Goal: Information Seeking & Learning: Learn about a topic

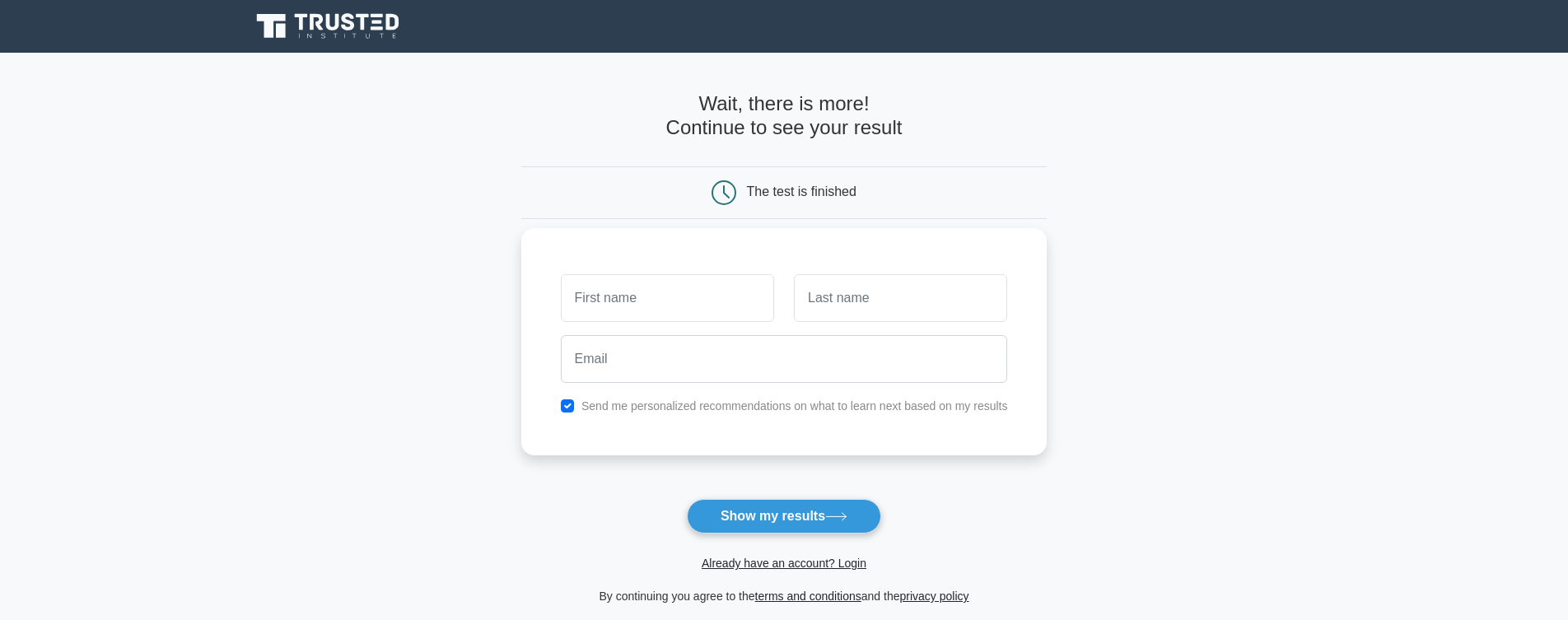
click at [683, 293] on input "text" at bounding box center [667, 298] width 214 height 48
type input "abc"
click at [824, 303] on input "text" at bounding box center [900, 298] width 214 height 48
click at [931, 283] on input "text" at bounding box center [900, 298] width 214 height 48
type input "abc"
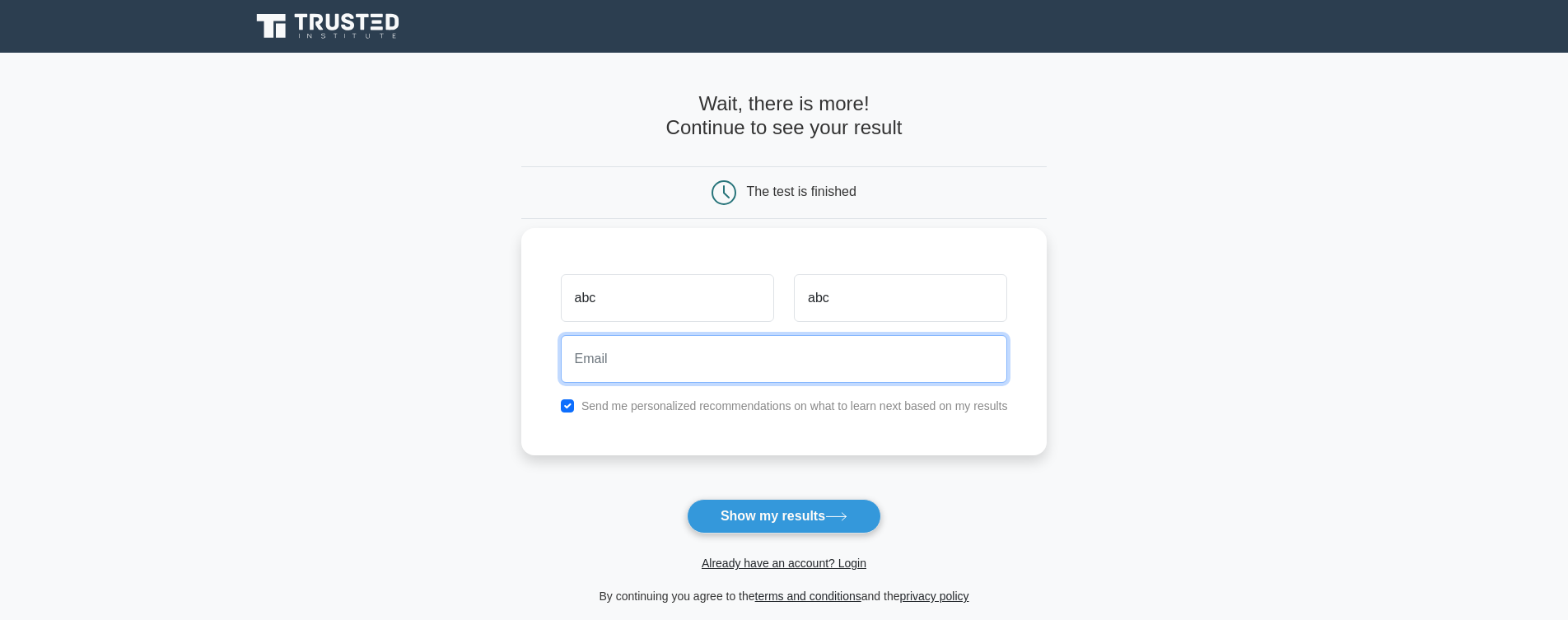
click at [754, 342] on input "email" at bounding box center [784, 359] width 447 height 48
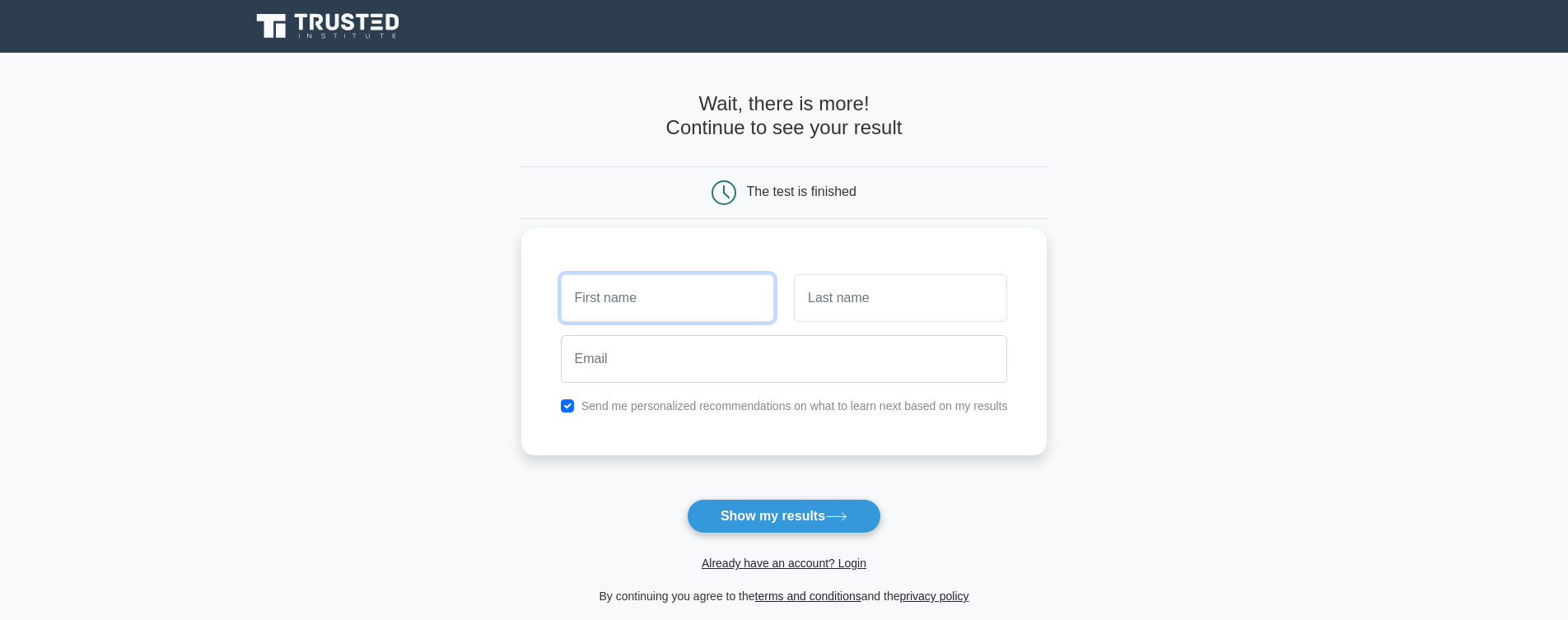
click at [600, 301] on input "text" at bounding box center [667, 298] width 214 height 48
type input "abc"
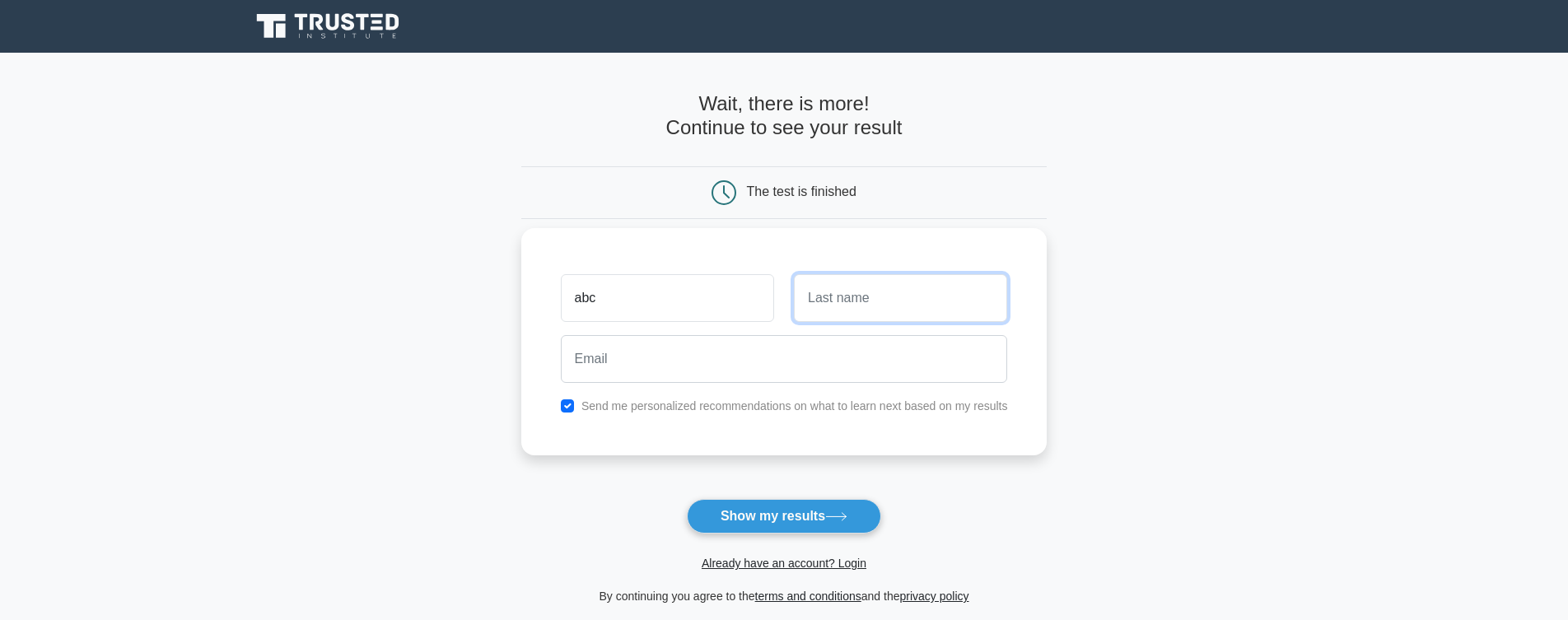
click at [856, 291] on input "text" at bounding box center [900, 298] width 214 height 48
type input "abc"
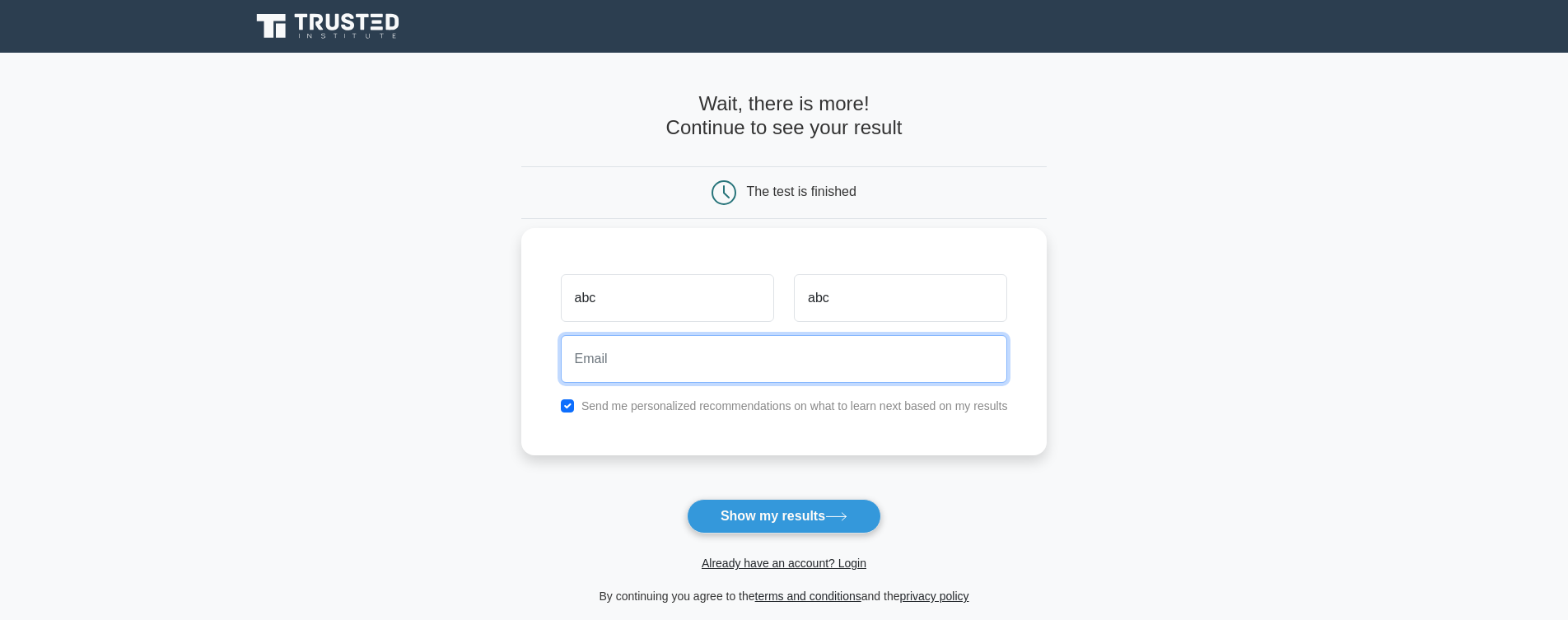
click at [638, 361] on input "email" at bounding box center [784, 359] width 447 height 48
paste input "vomofo9764@mardiek.com"
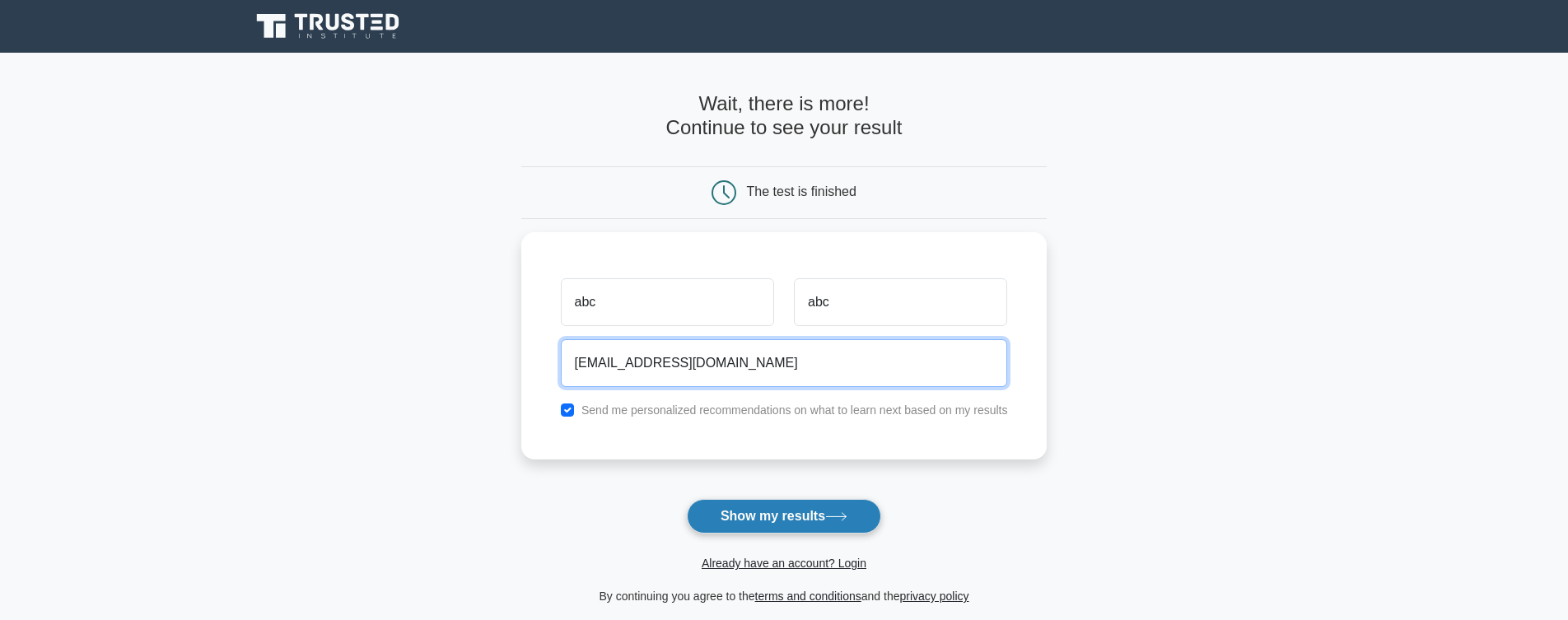
type input "vomofo9764@mardiek.com"
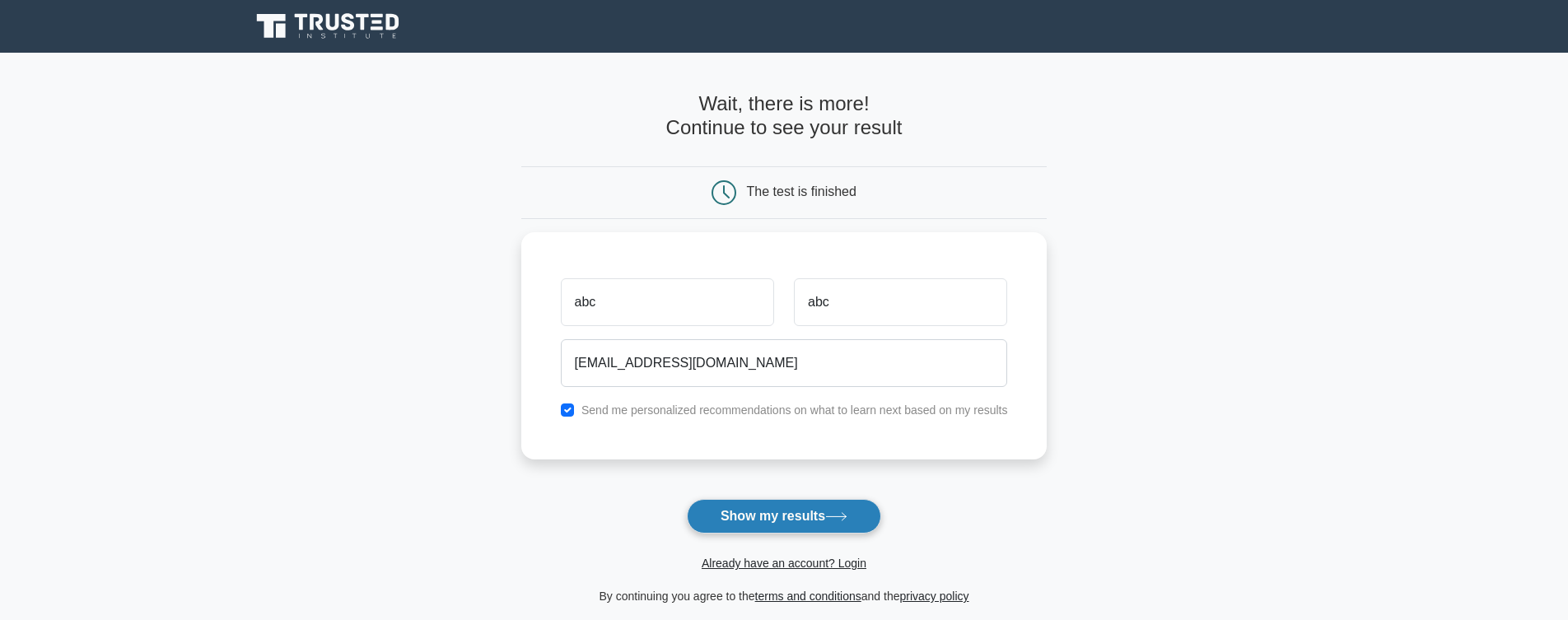
click at [783, 517] on button "Show my results" at bounding box center [784, 517] width 194 height 34
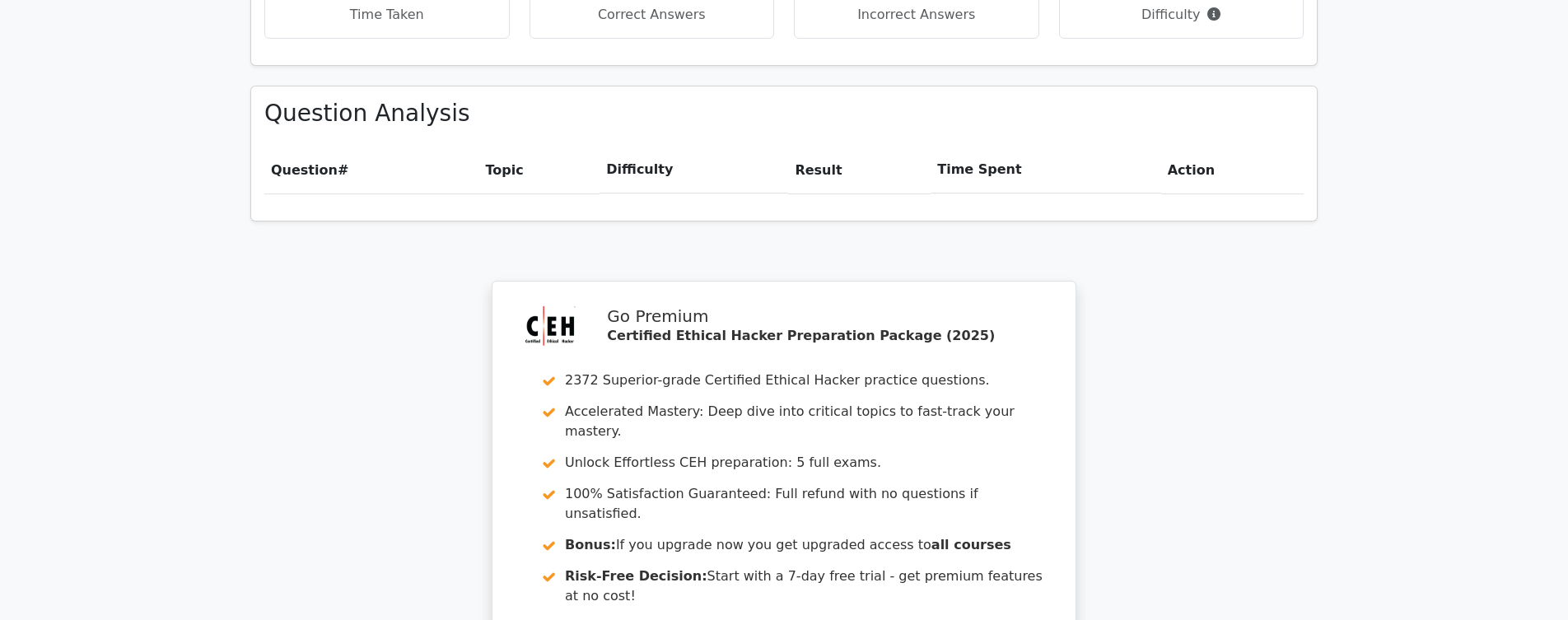
scroll to position [1383, 0]
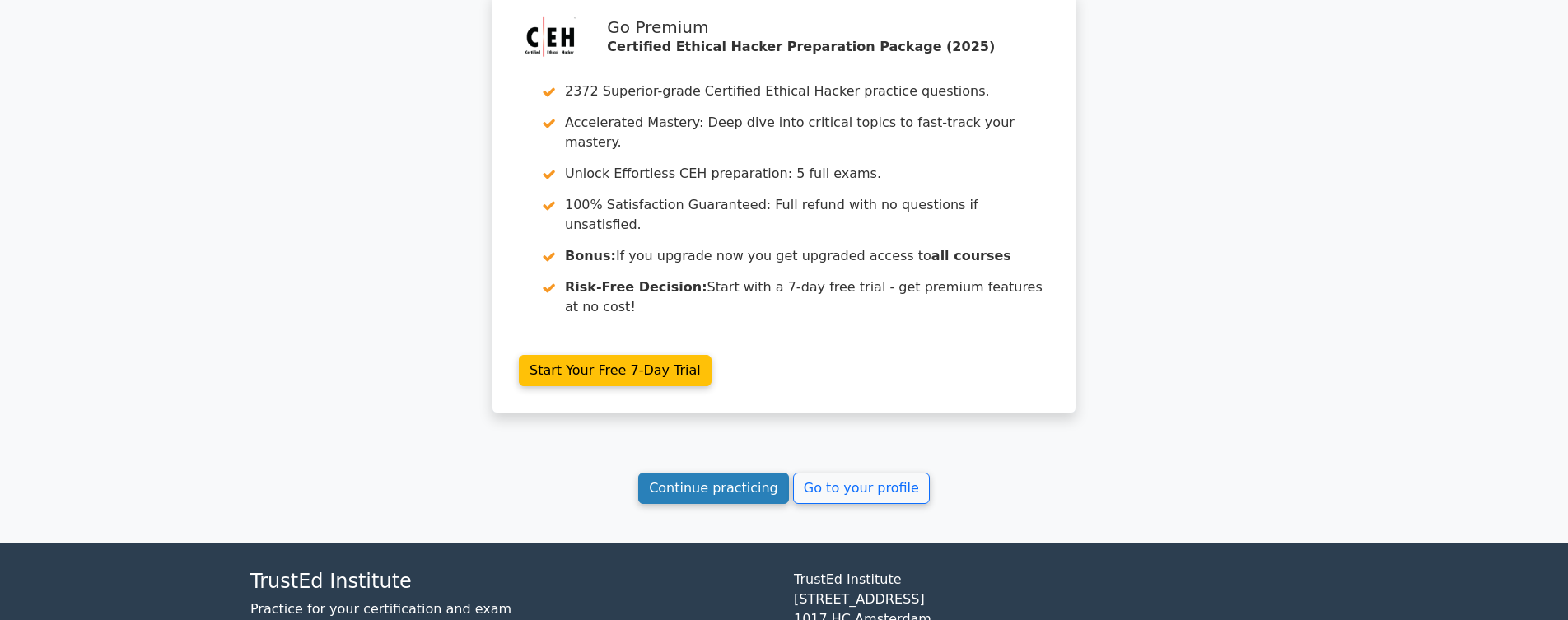
click at [687, 472] on link "Continue practicing" at bounding box center [713, 488] width 150 height 32
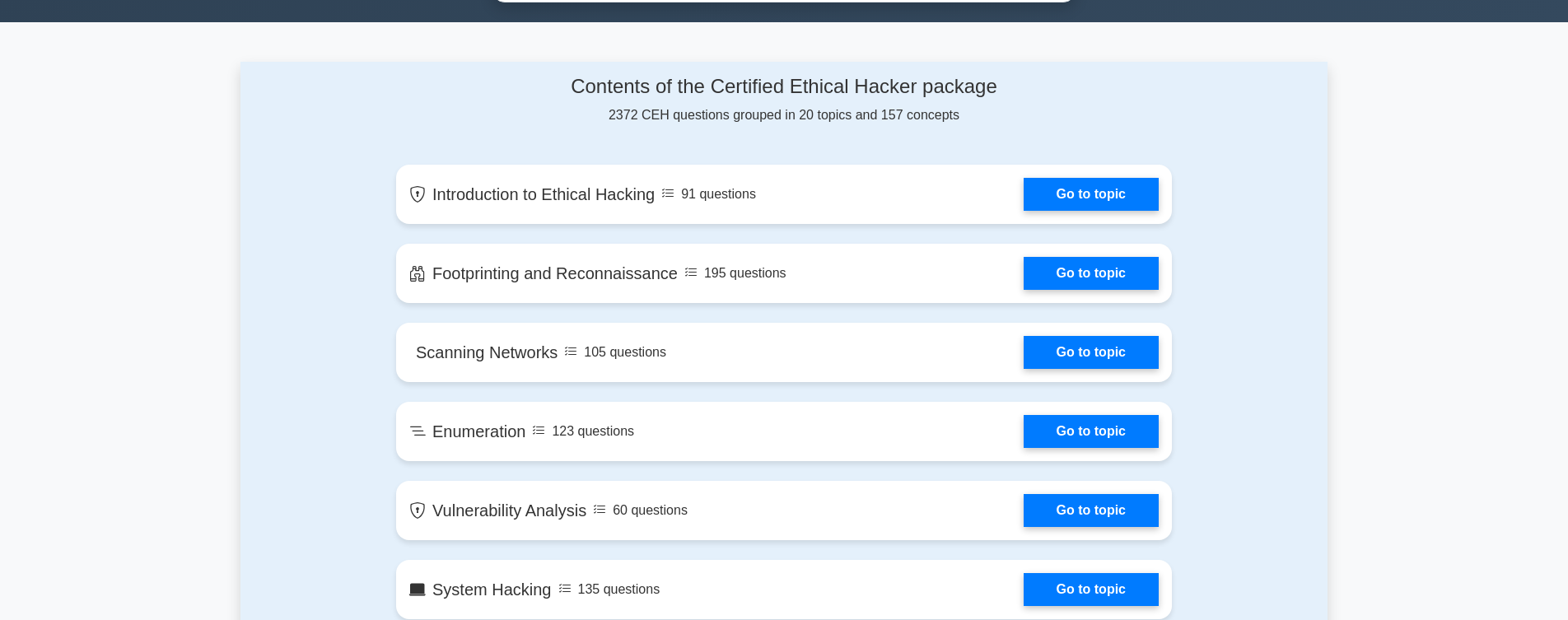
scroll to position [1023, 0]
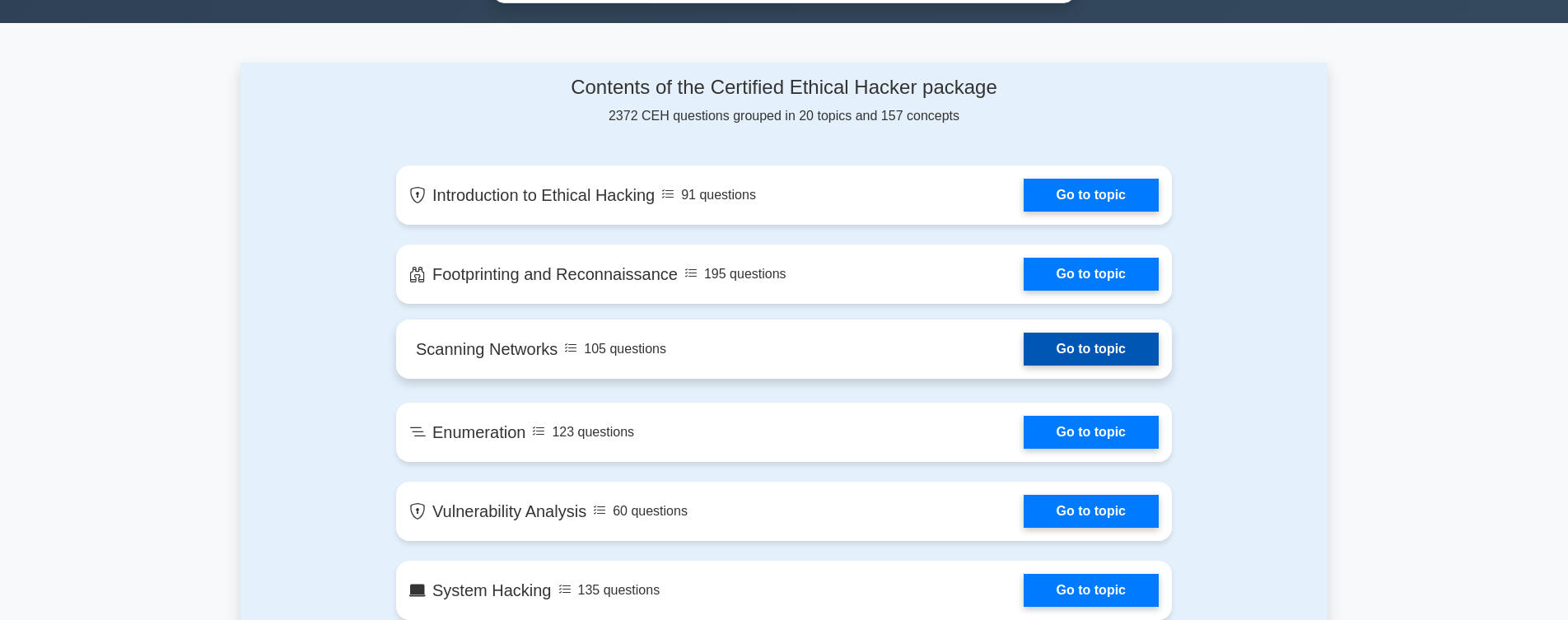
click at [1102, 359] on link "Go to topic" at bounding box center [1091, 349] width 135 height 33
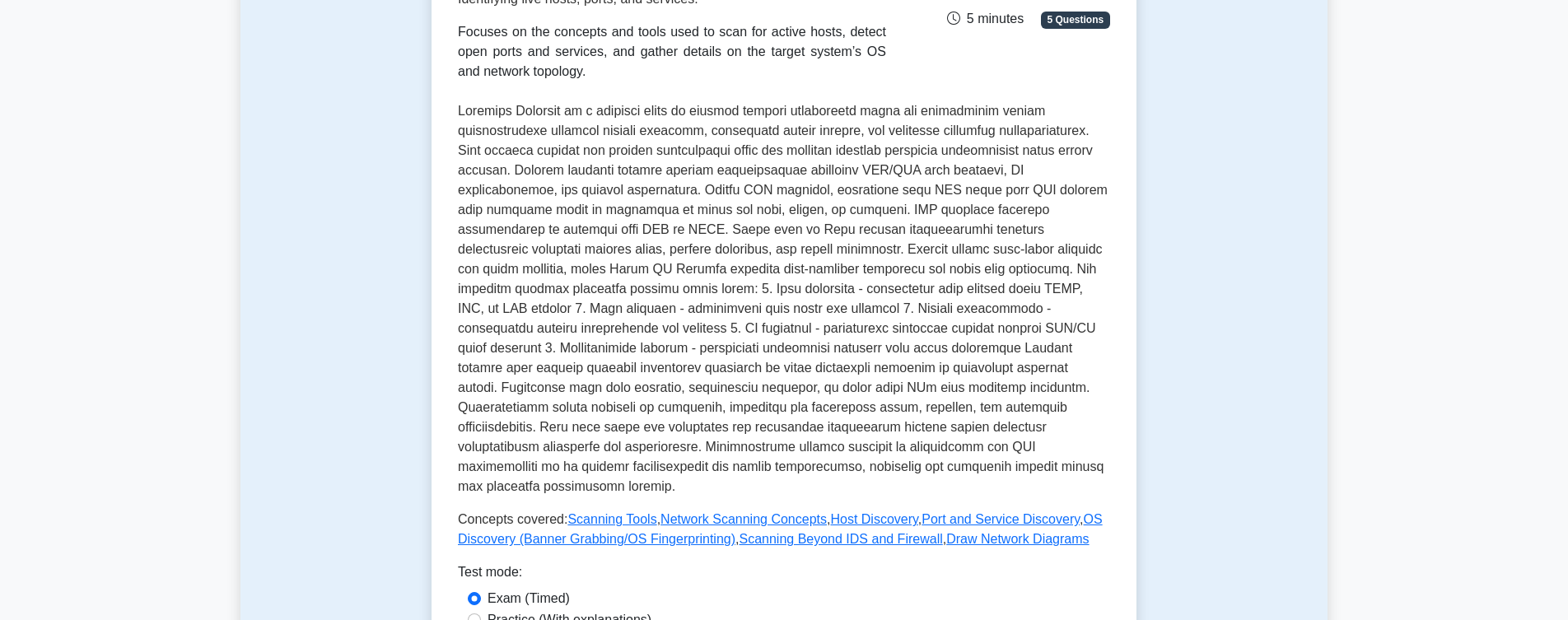
scroll to position [341, 0]
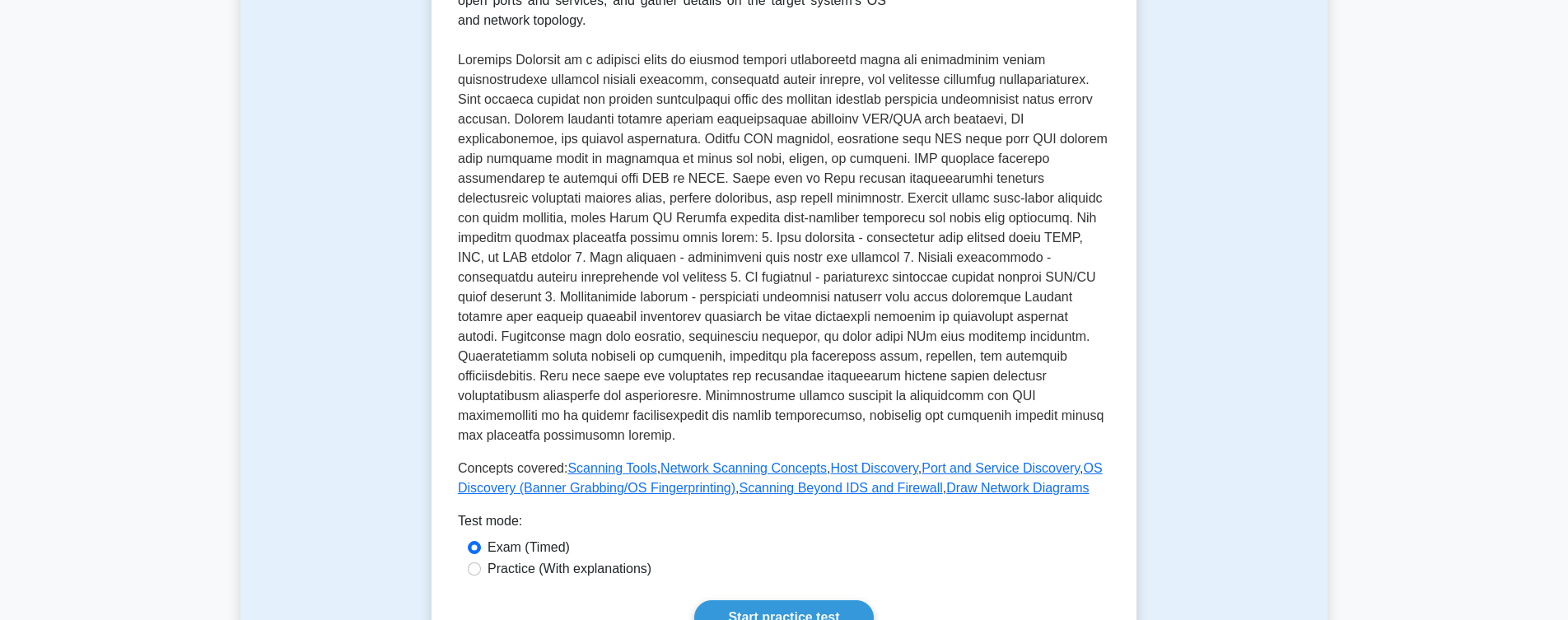
click at [579, 70] on p at bounding box center [784, 247] width 652 height 396
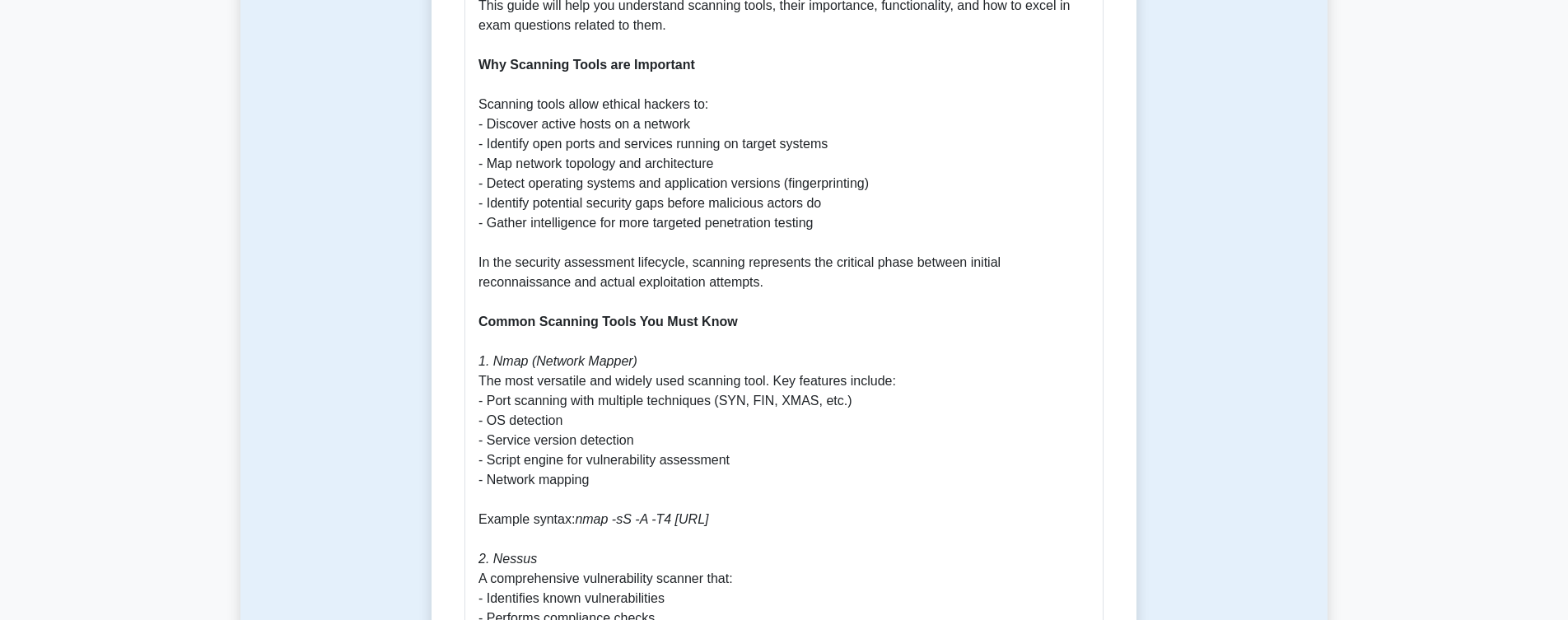
scroll to position [909, 0]
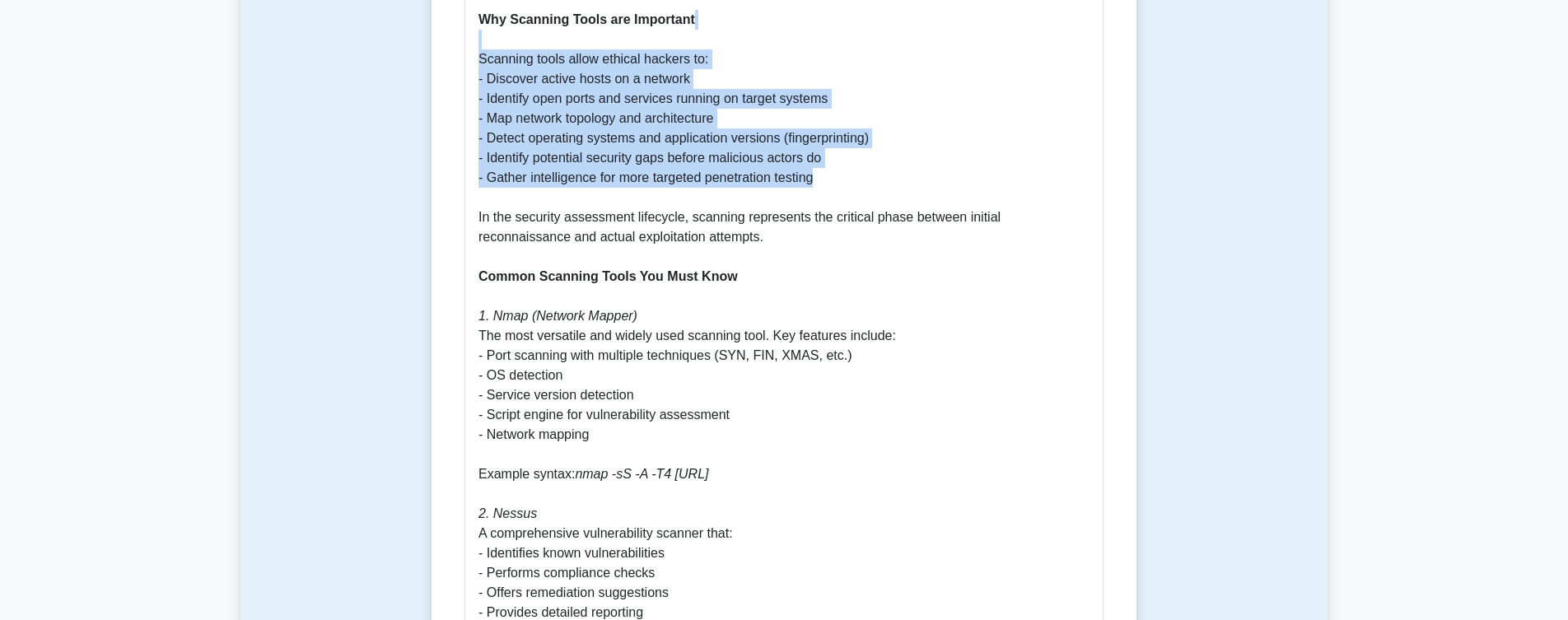
drag, startPoint x: 844, startPoint y: 194, endPoint x: 483, endPoint y: 67, distance: 382.7
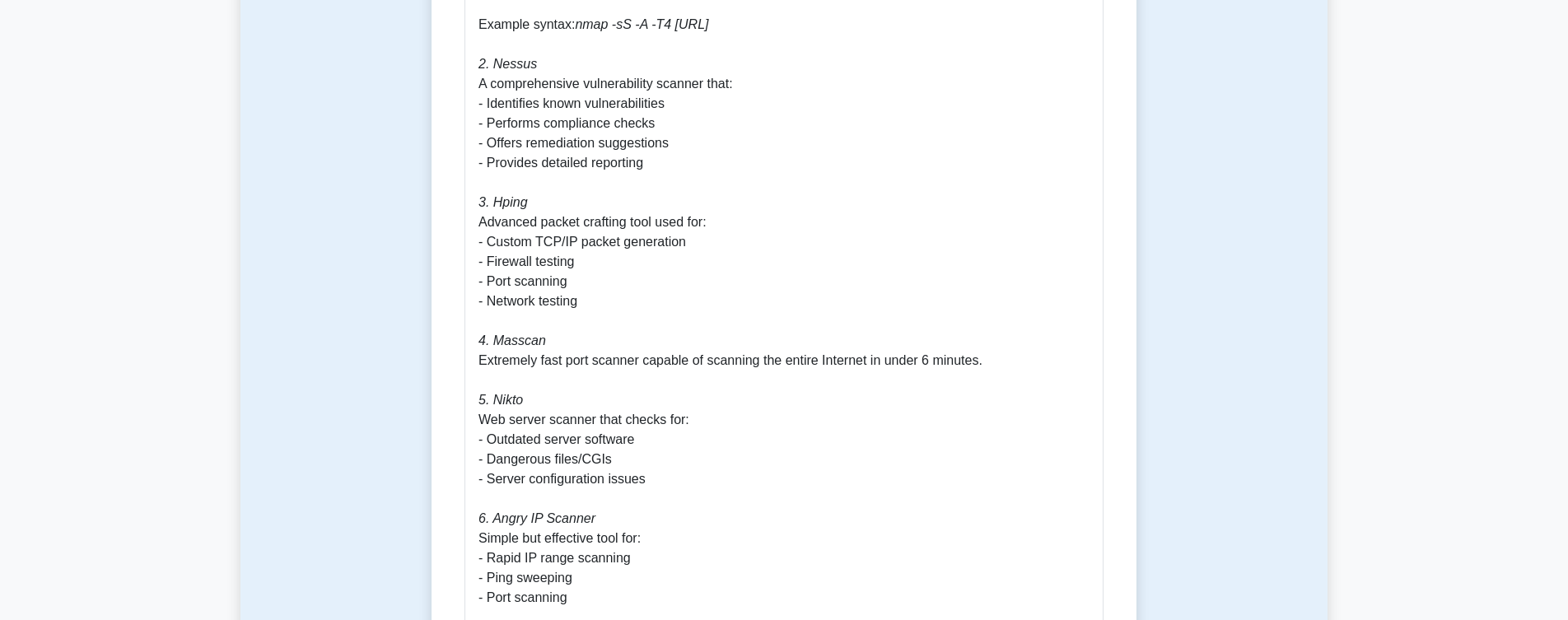
scroll to position [1365, 0]
